Goal: Transaction & Acquisition: Download file/media

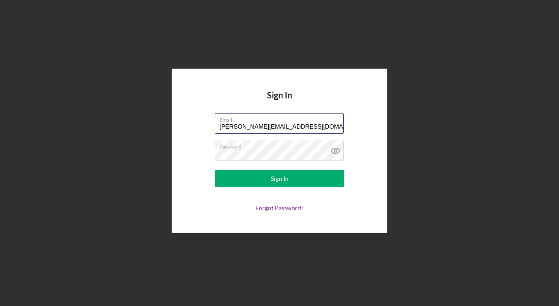
type input "[PERSON_NAME][EMAIL_ADDRESS][DOMAIN_NAME]"
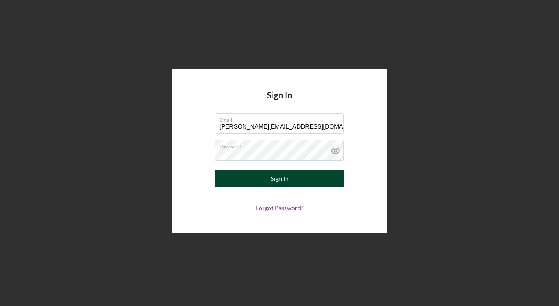
click at [265, 179] on button "Sign In" at bounding box center [279, 178] width 129 height 17
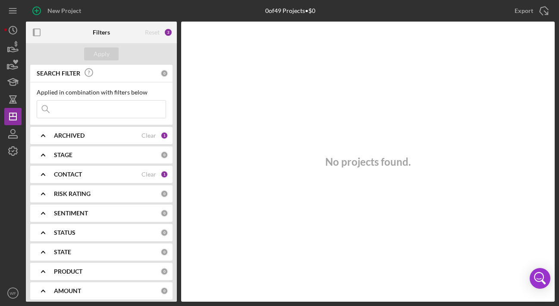
click at [103, 135] on div "ARCHIVED" at bounding box center [98, 135] width 88 height 7
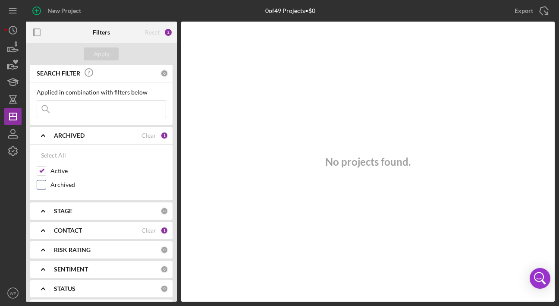
click at [64, 188] on label "Archived" at bounding box center [108, 184] width 116 height 9
click at [46, 188] on input "Archived" at bounding box center [41, 184] width 9 height 9
checkbox input "true"
click at [102, 60] on div "Apply" at bounding box center [102, 53] width 16 height 13
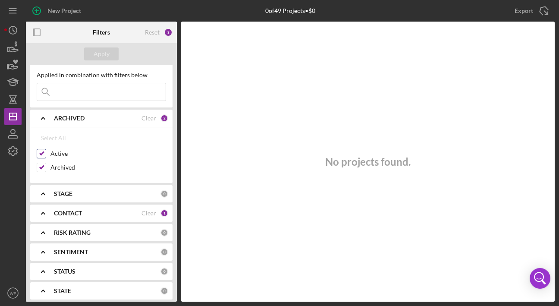
scroll to position [18, 0]
click at [101, 211] on div "CONTACT" at bounding box center [98, 212] width 88 height 7
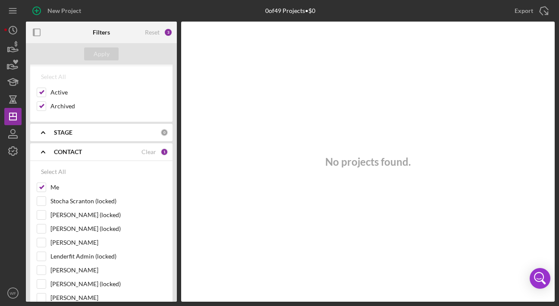
scroll to position [101, 0]
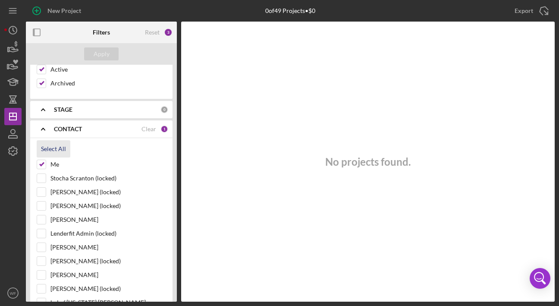
click at [65, 151] on button "Select All" at bounding box center [54, 148] width 34 height 17
checkbox input "true"
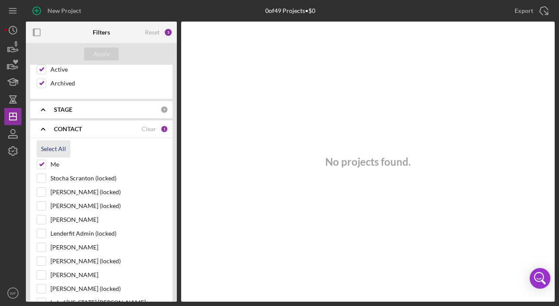
checkbox input "true"
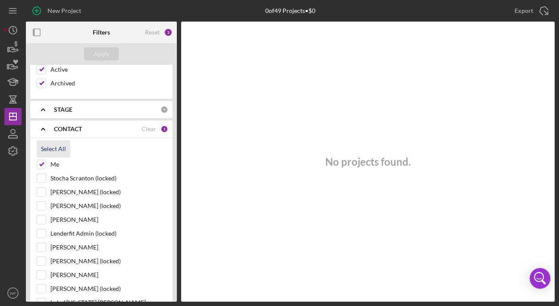
checkbox input "true"
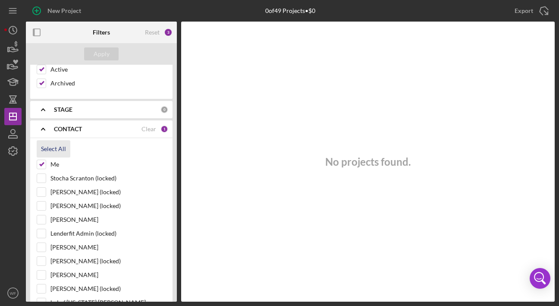
checkbox input "true"
click at [109, 56] on button "Apply" at bounding box center [101, 53] width 34 height 13
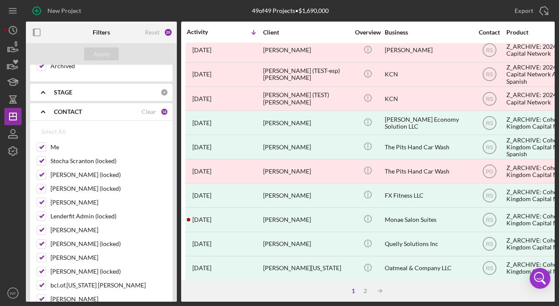
scroll to position [0, 0]
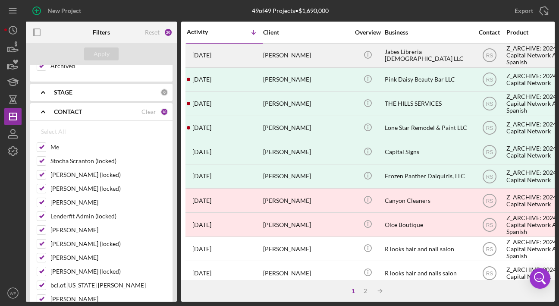
click at [303, 58] on div "[PERSON_NAME]" at bounding box center [306, 55] width 86 height 23
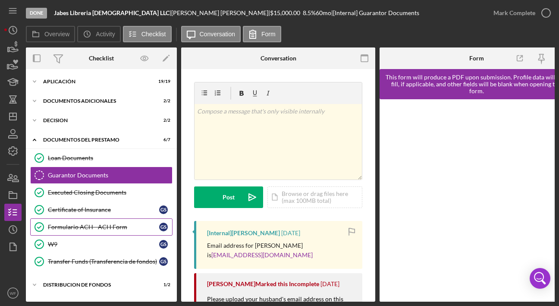
scroll to position [2, 0]
click at [85, 282] on div "Distribucion de Fondos" at bounding box center [104, 284] width 123 height 5
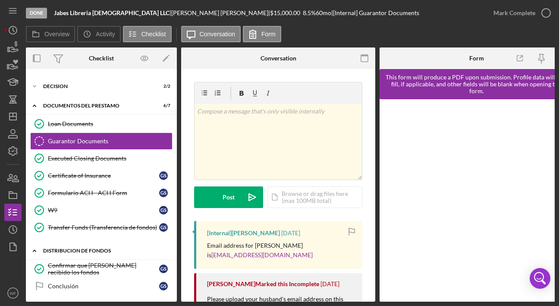
scroll to position [41, 0]
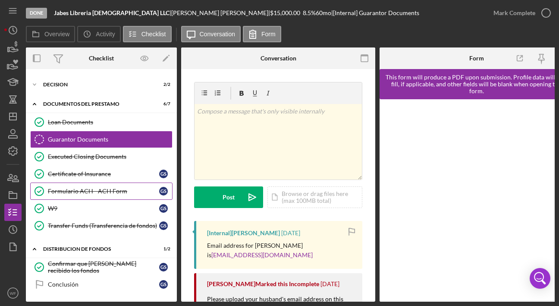
click at [92, 188] on div "Formulario ACH - ACH Form" at bounding box center [103, 191] width 111 height 7
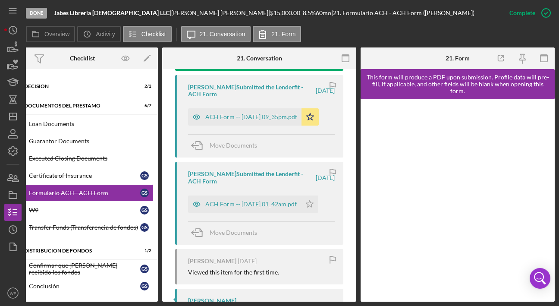
scroll to position [349, 0]
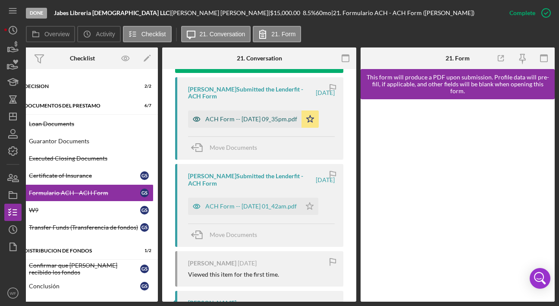
click at [219, 122] on div "ACH Form -- [DATE] 09_35pm.pdf" at bounding box center [251, 119] width 92 height 7
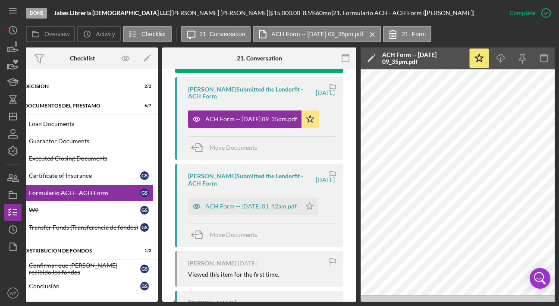
scroll to position [0, 0]
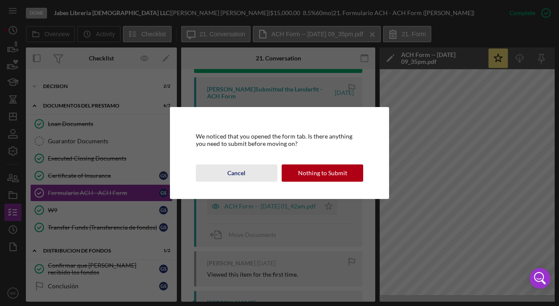
click at [237, 175] on div "Cancel" at bounding box center [236, 172] width 18 height 17
